Goal: Navigation & Orientation: Find specific page/section

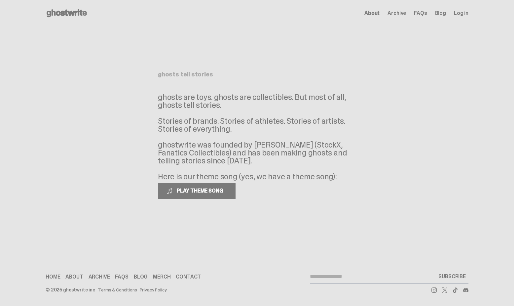
click at [374, 13] on span "About" at bounding box center [371, 13] width 15 height 5
click at [396, 12] on span "Archive" at bounding box center [397, 13] width 19 height 5
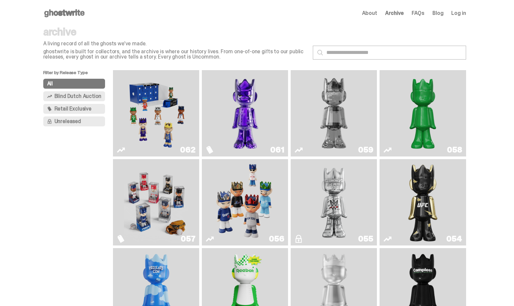
click at [79, 98] on span "Blind Dutch Auction" at bounding box center [78, 96] width 47 height 5
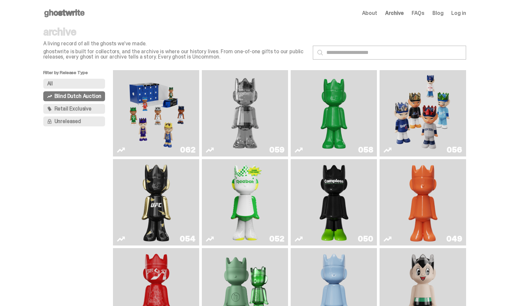
click at [81, 107] on span "Retail Exclusive" at bounding box center [73, 108] width 37 height 5
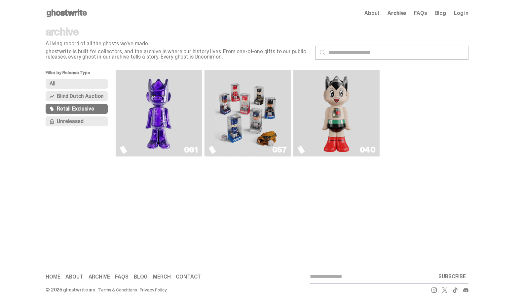
click at [84, 123] on button "Unreleased" at bounding box center [77, 121] width 62 height 10
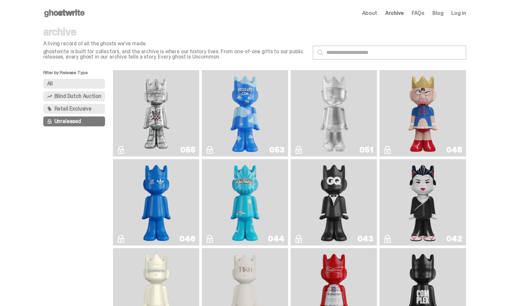
click at [77, 84] on button "All" at bounding box center [74, 84] width 62 height 10
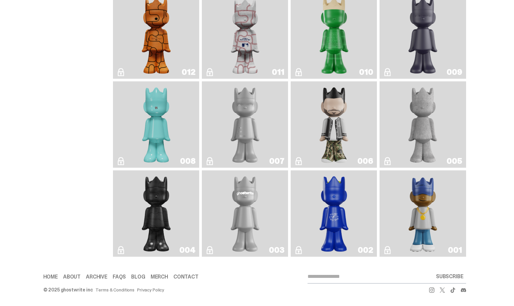
scroll to position [1154, 0]
click at [452, 212] on link "001" at bounding box center [423, 213] width 78 height 81
